Goal: Navigation & Orientation: Find specific page/section

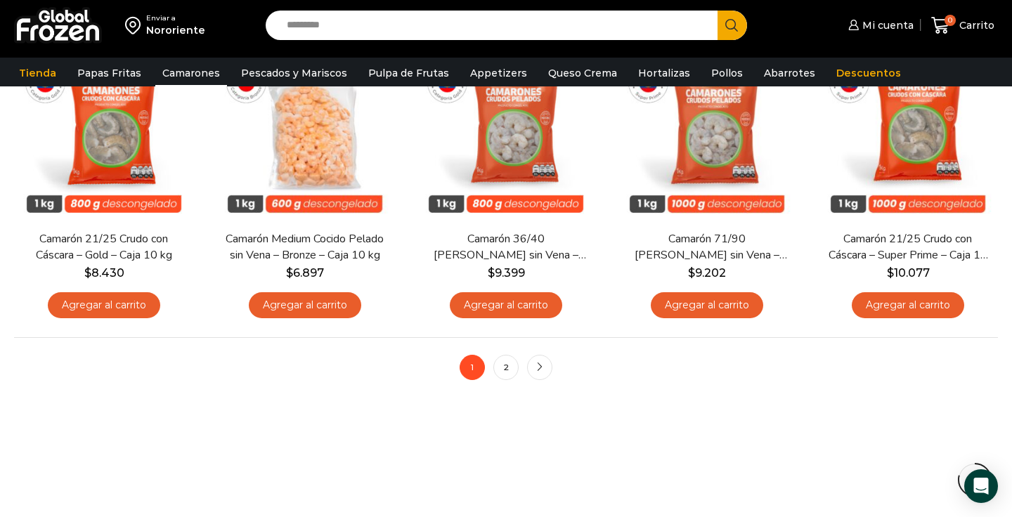
scroll to position [1107, 0]
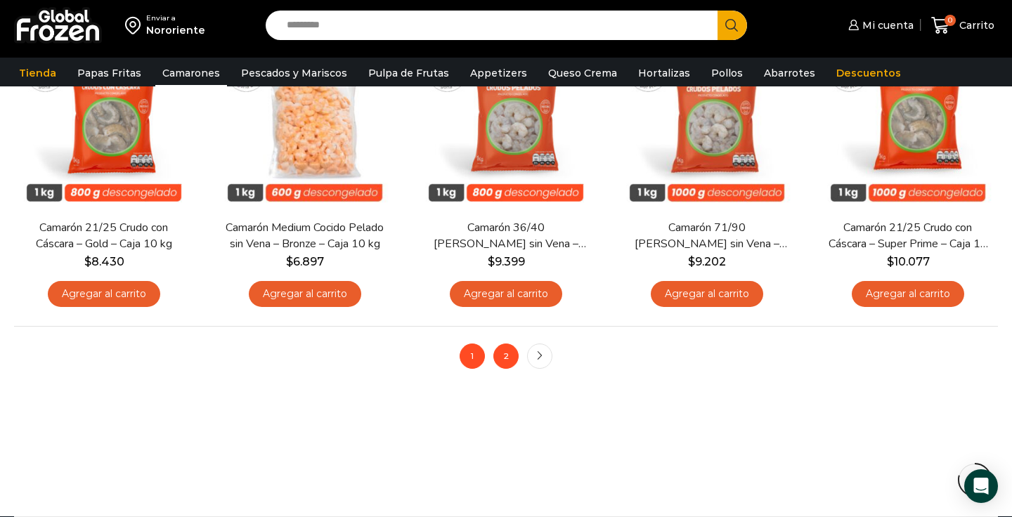
click at [501, 363] on link "2" at bounding box center [505, 356] width 25 height 25
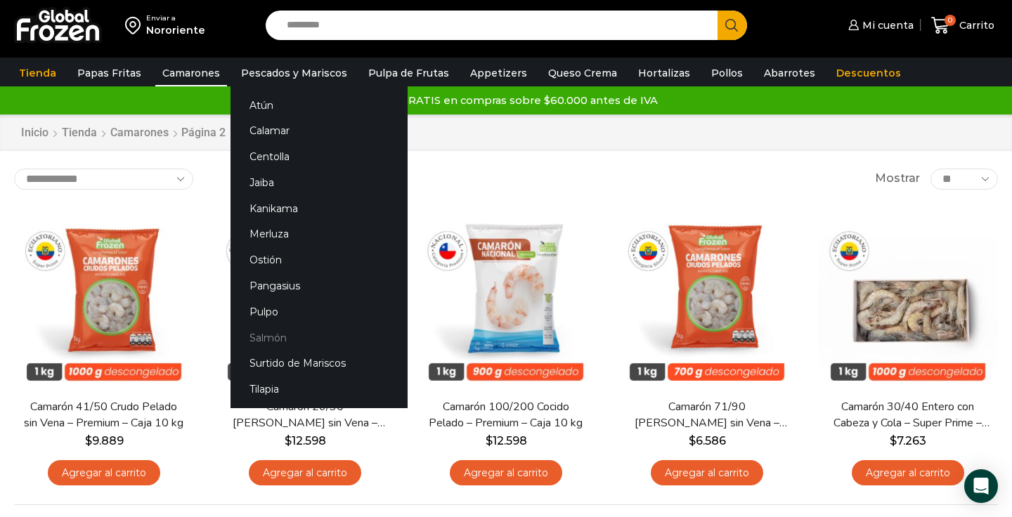
click at [259, 337] on link "Salmón" at bounding box center [318, 338] width 177 height 26
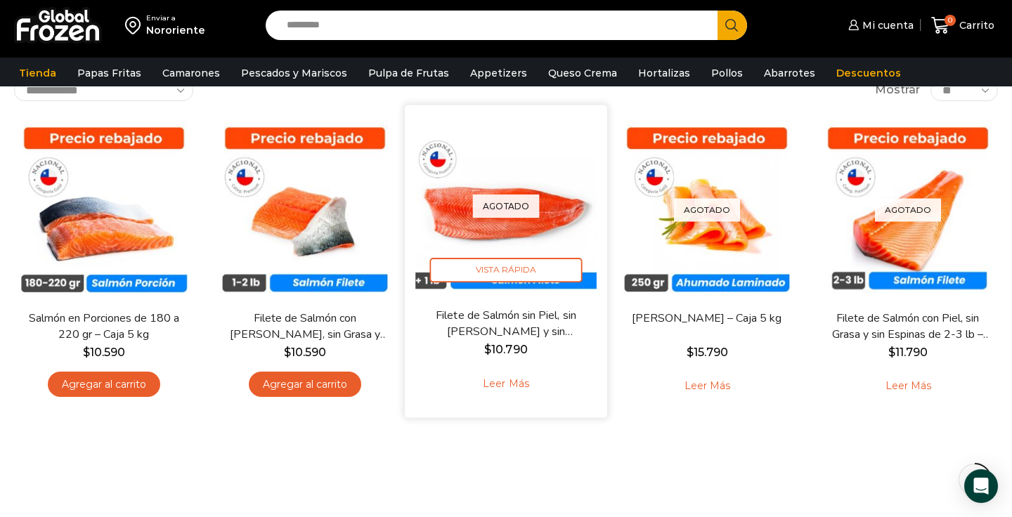
scroll to position [100, 0]
